Goal: Check status: Check status

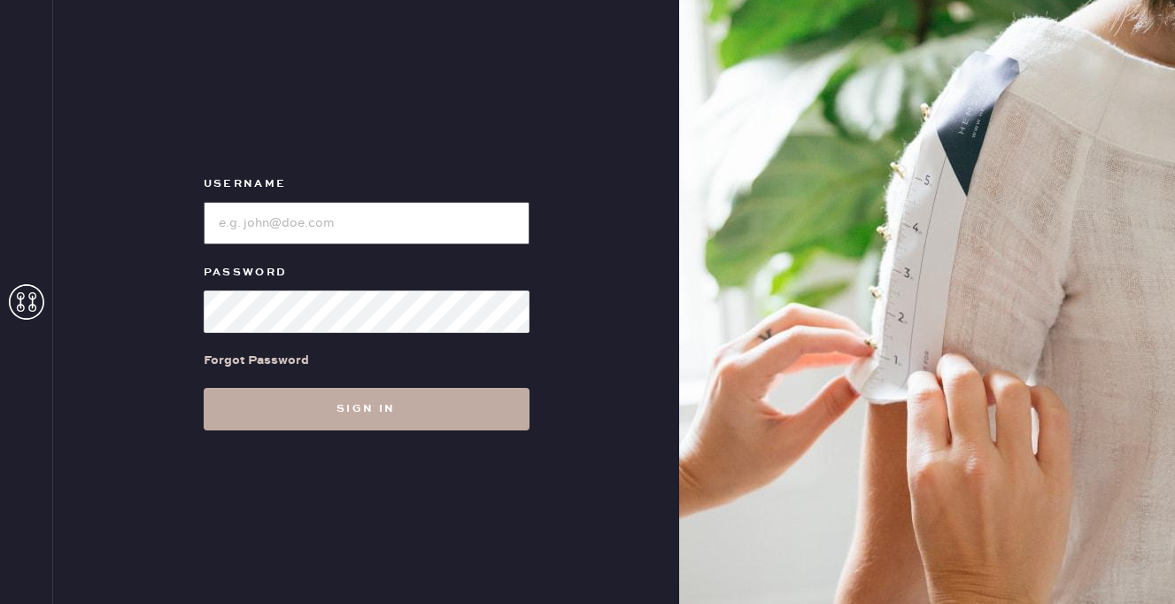
type input "[EMAIL_ADDRESS][DOMAIN_NAME]"
click at [358, 407] on button "Sign in" at bounding box center [367, 409] width 326 height 43
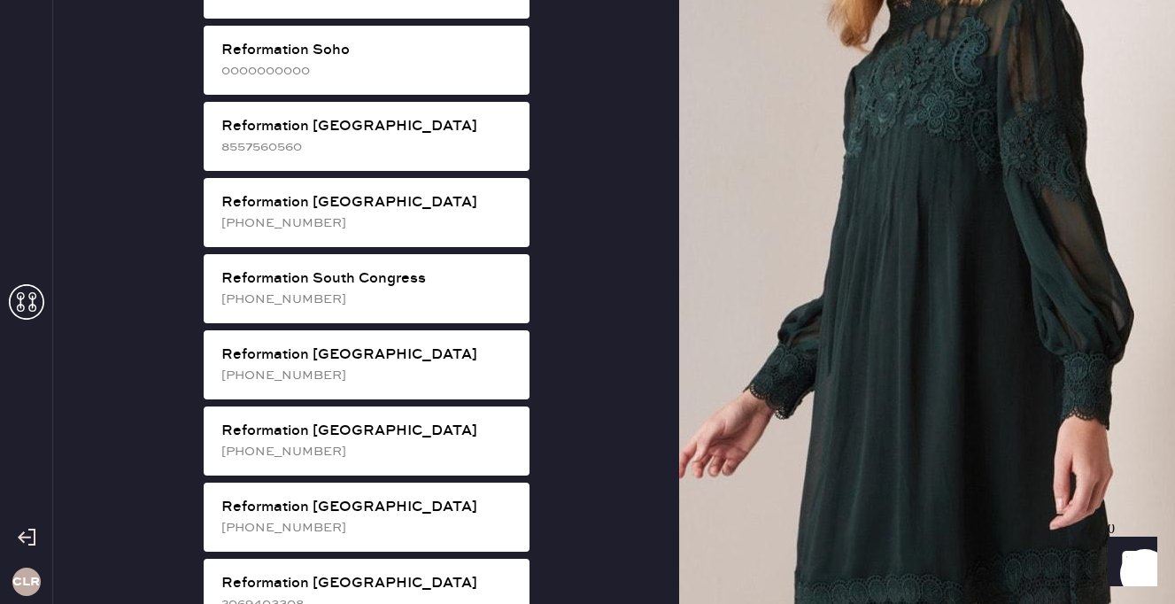
scroll to position [2994, 0]
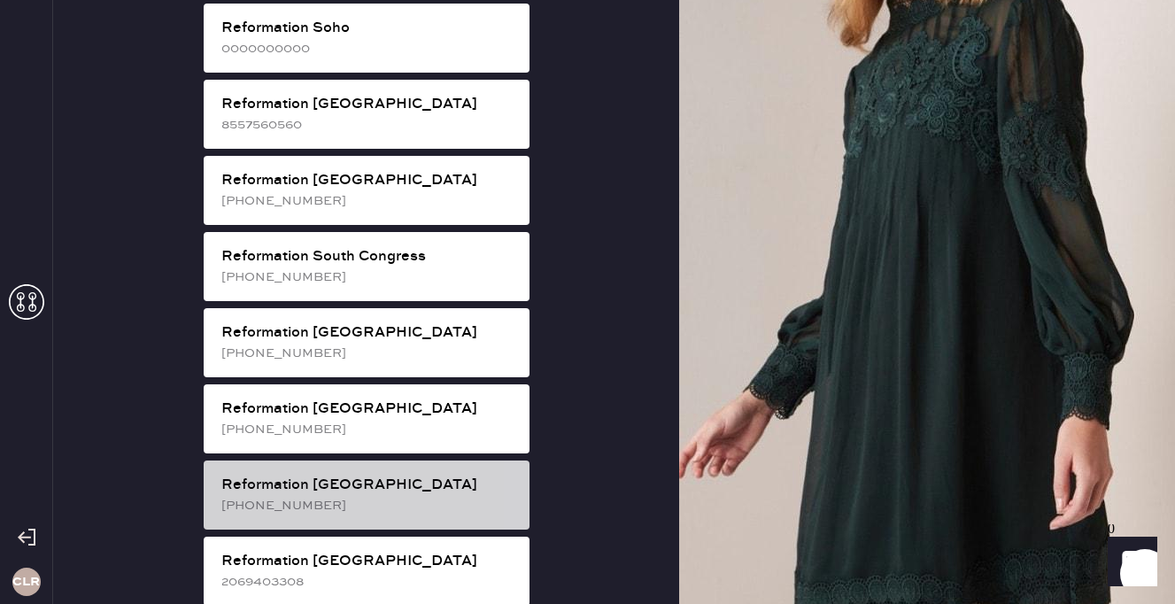
click at [356, 496] on div "[PHONE_NUMBER]" at bounding box center [368, 505] width 294 height 19
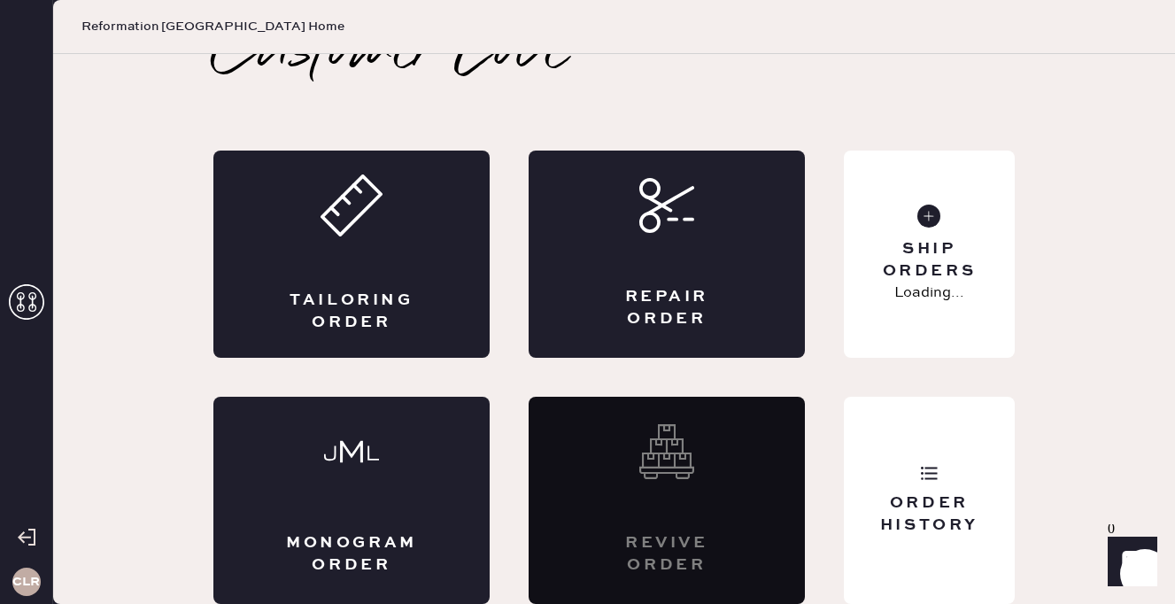
scroll to position [38, 0]
click at [911, 510] on div "Order History" at bounding box center [929, 514] width 143 height 44
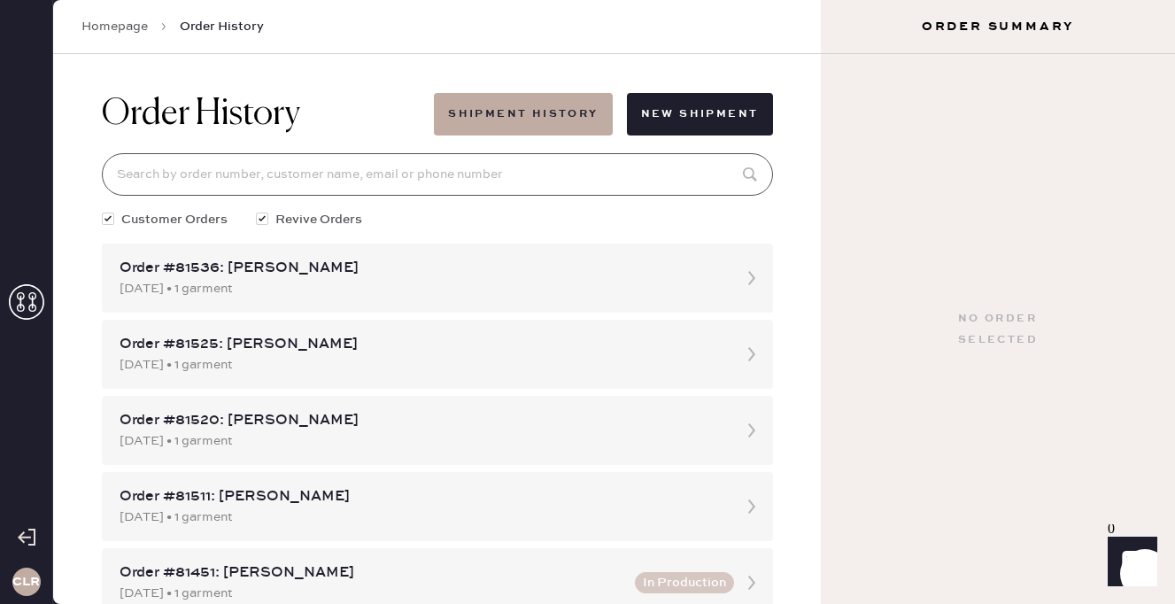
click at [414, 160] on input at bounding box center [437, 174] width 671 height 43
paste input "80054"
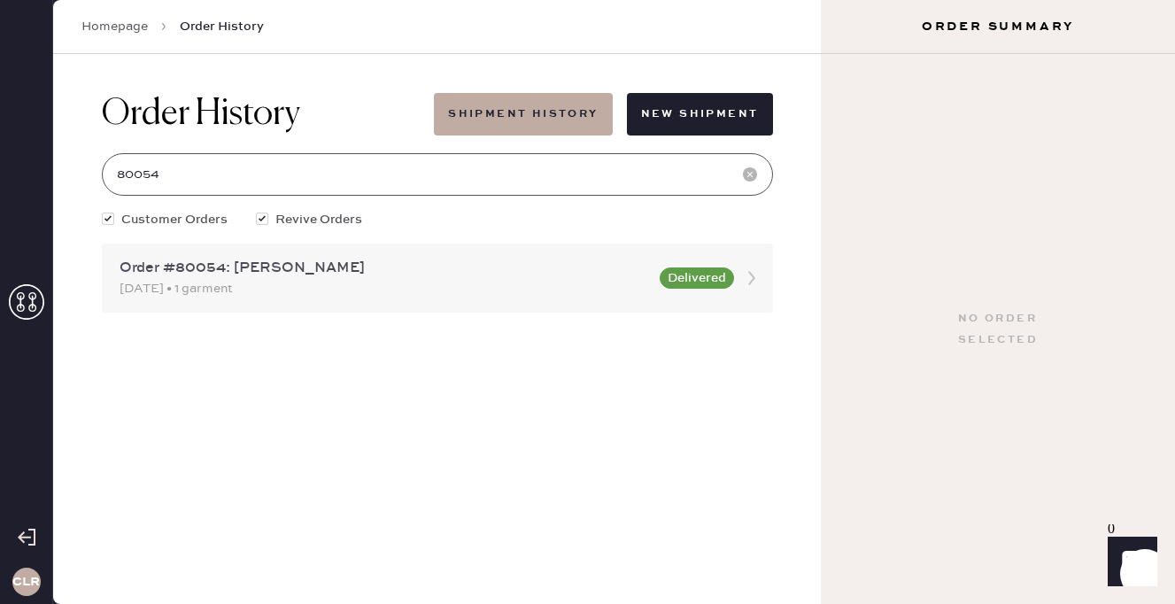
type input "80054"
click at [429, 287] on div "[DATE] • 1 garment" at bounding box center [385, 288] width 530 height 19
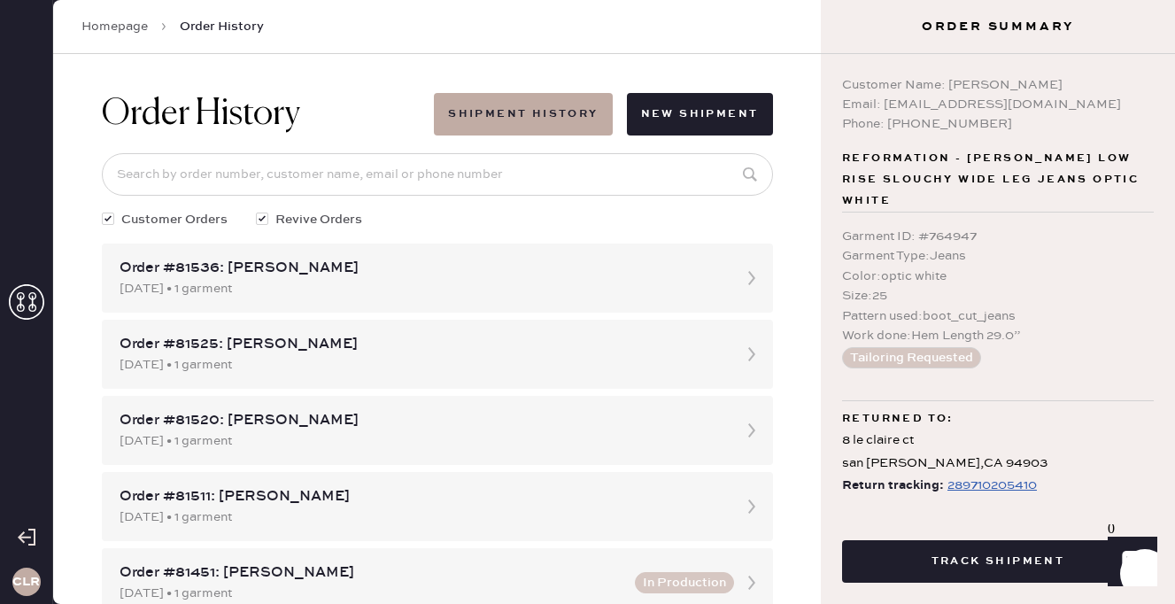
click at [988, 475] on div "289710205410" at bounding box center [992, 485] width 89 height 21
click at [312, 163] on input at bounding box center [437, 174] width 671 height 43
paste input "[EMAIL_ADDRESS][DOMAIN_NAME]"
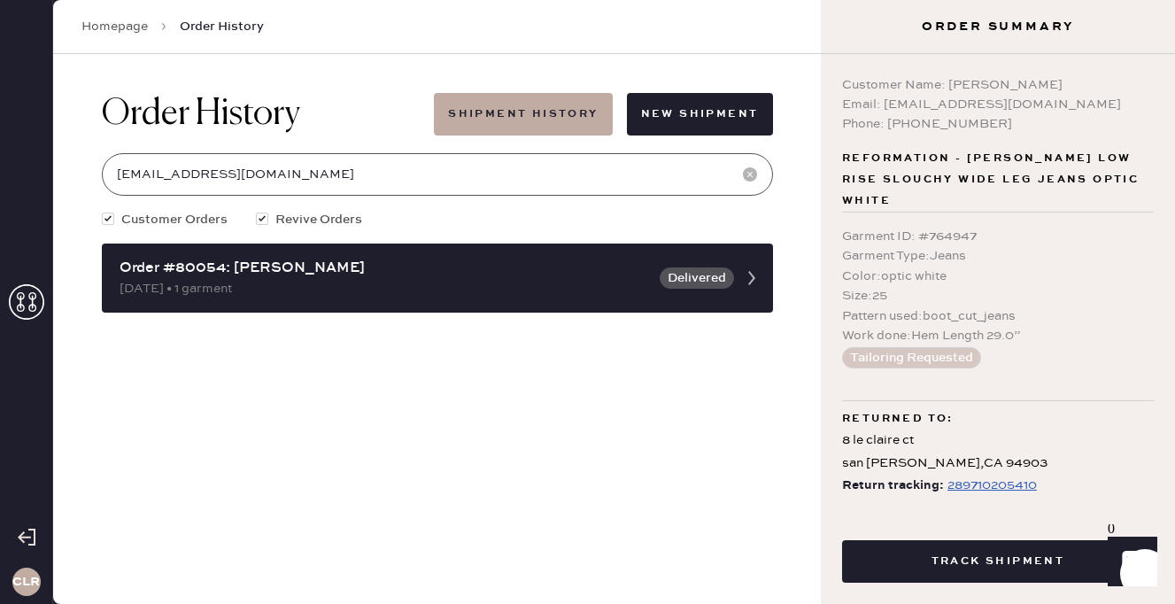
type input "[EMAIL_ADDRESS][DOMAIN_NAME]"
